Goal: Navigation & Orientation: Find specific page/section

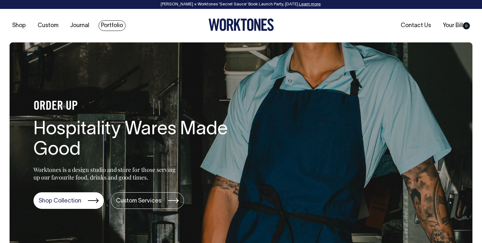
click at [113, 26] on link "Portfolio" at bounding box center [111, 25] width 27 height 11
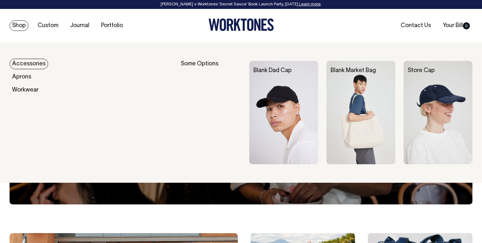
click at [21, 24] on link "Shop" at bounding box center [19, 25] width 19 height 11
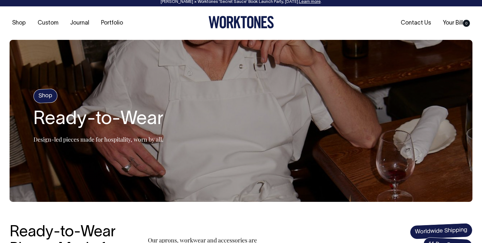
scroll to position [1, 0]
